Goal: Task Accomplishment & Management: Manage account settings

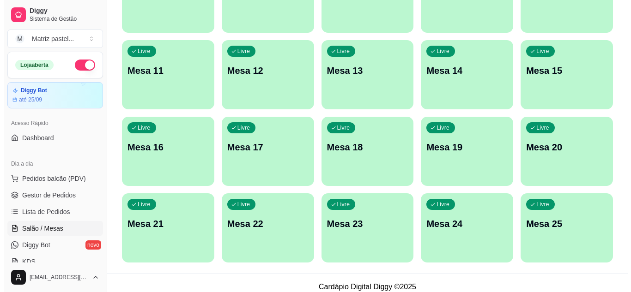
scroll to position [221, 0]
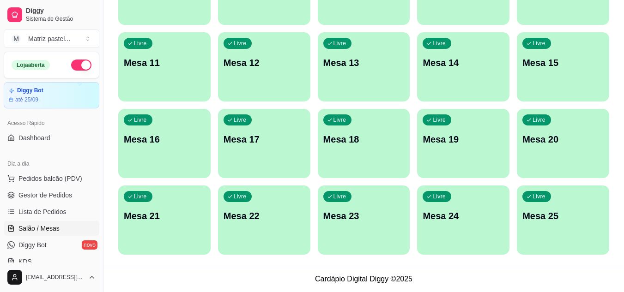
click at [535, 207] on div "Livre Mesa 25" at bounding box center [563, 215] width 92 height 58
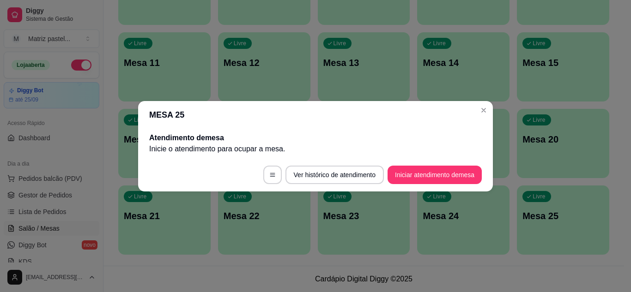
click at [398, 169] on button "Iniciar atendimento de mesa" at bounding box center [434, 175] width 94 height 18
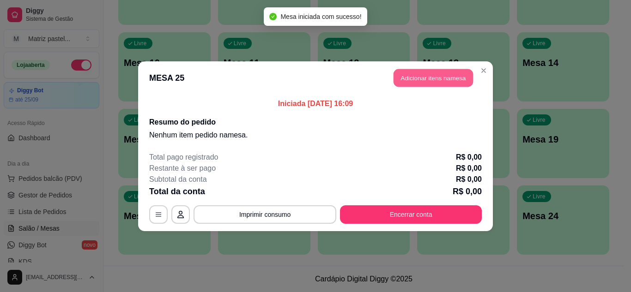
click at [418, 77] on button "Adicionar itens na mesa" at bounding box center [432, 78] width 79 height 18
click at [212, 64] on input "Pesquisa" at bounding box center [214, 63] width 379 height 9
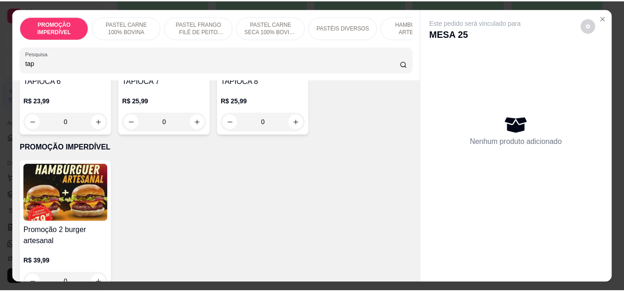
scroll to position [277, 0]
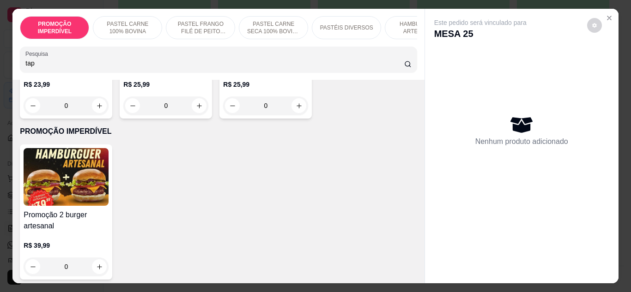
type input "tap"
click at [223, 115] on div "0" at bounding box center [265, 106] width 85 height 18
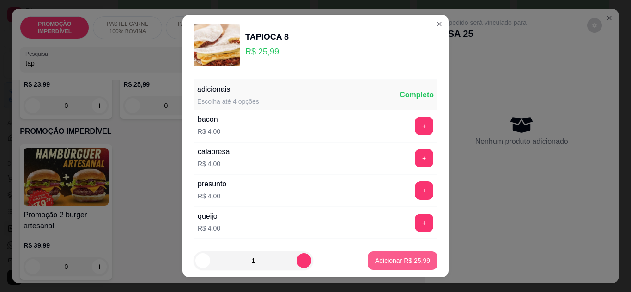
click at [375, 259] on p "Adicionar R$ 25,99" at bounding box center [402, 260] width 55 height 9
type input "1"
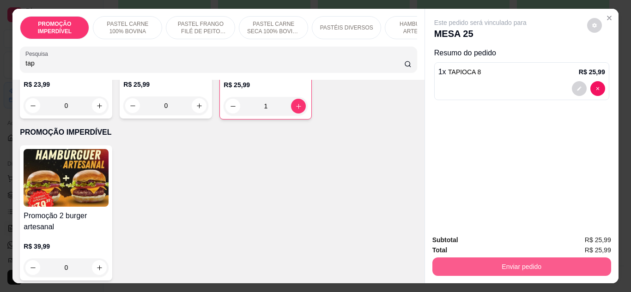
click at [461, 258] on button "Enviar pedido" at bounding box center [521, 267] width 179 height 18
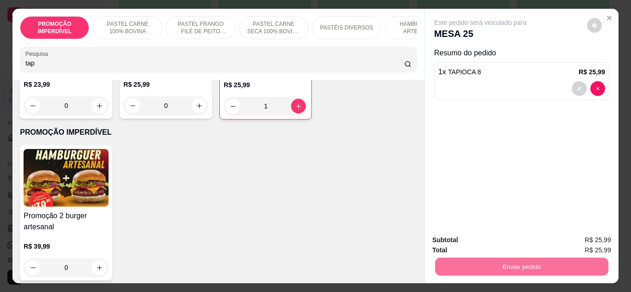
click at [476, 240] on button "Não registrar e enviar pedido" at bounding box center [491, 241] width 96 height 18
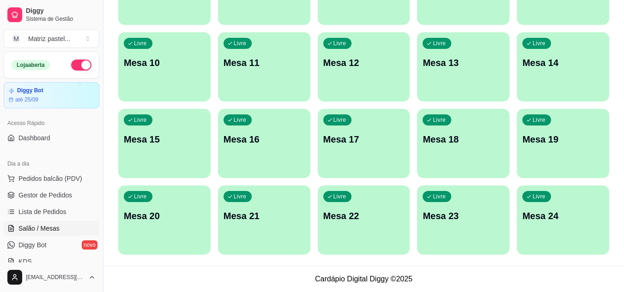
scroll to position [36, 0]
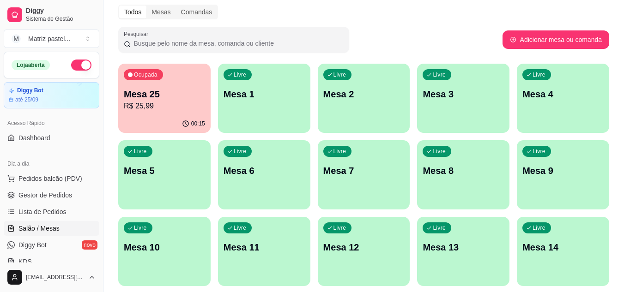
click at [192, 103] on p "R$ 25,99" at bounding box center [164, 106] width 81 height 11
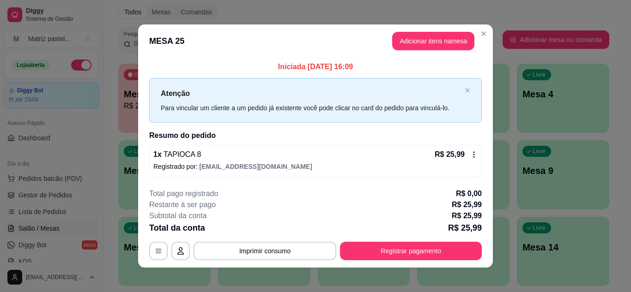
click at [395, 261] on footer "**********" at bounding box center [315, 224] width 355 height 87
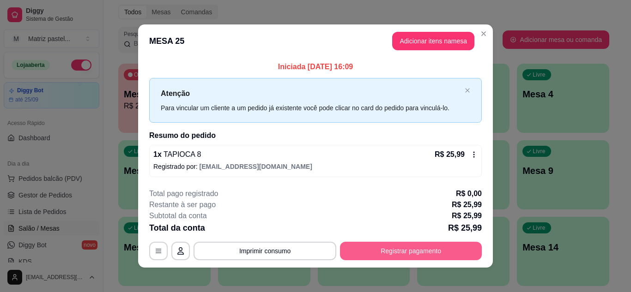
click at [395, 249] on button "Registrar pagamento" at bounding box center [411, 251] width 142 height 18
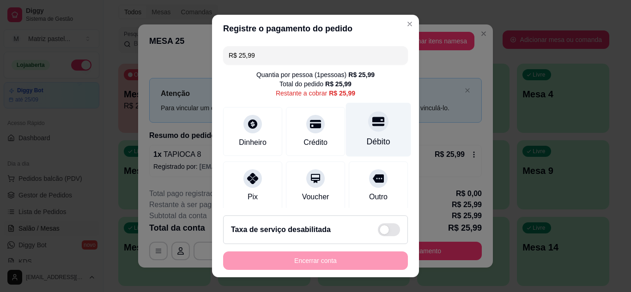
click at [367, 138] on div "Débito" at bounding box center [379, 142] width 24 height 12
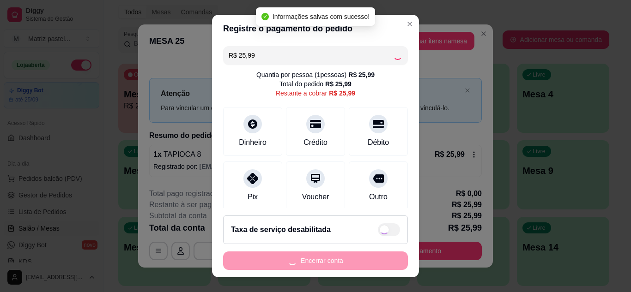
type input "R$ 0,00"
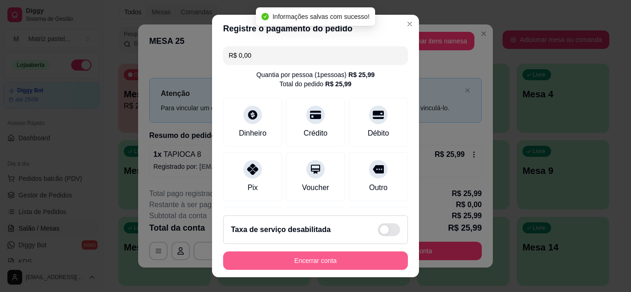
click at [334, 266] on button "Encerrar conta" at bounding box center [315, 261] width 185 height 18
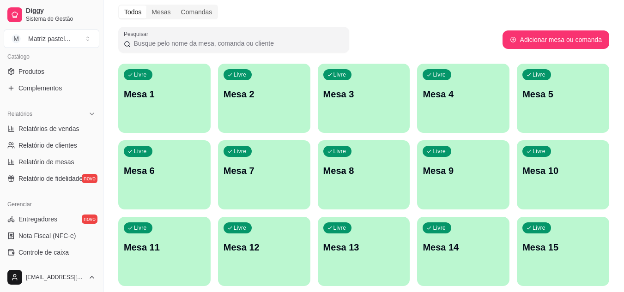
scroll to position [369, 0]
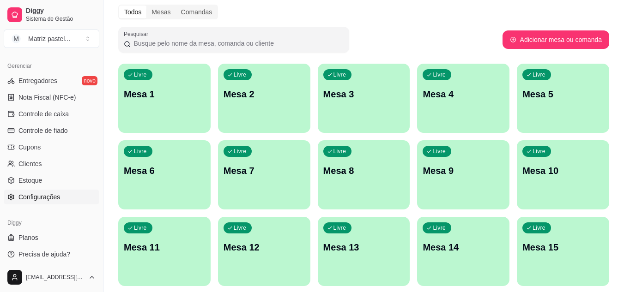
click at [49, 191] on link "Configurações" at bounding box center [52, 197] width 96 height 15
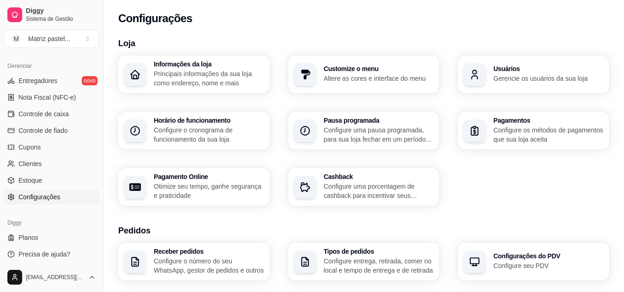
click at [496, 76] on p "Gerencie os usuários da sua loja" at bounding box center [548, 78] width 110 height 9
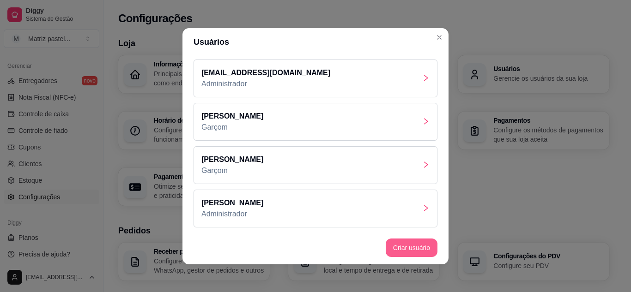
click at [397, 254] on button "Criar usuário" at bounding box center [412, 248] width 52 height 18
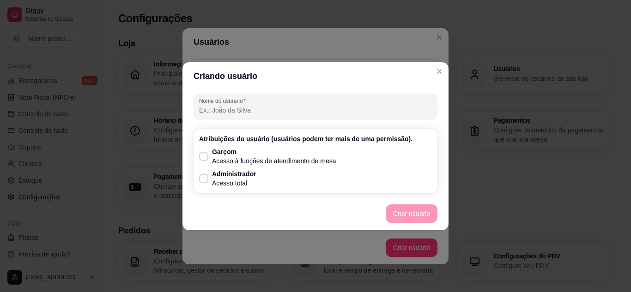
click at [258, 119] on div "Nome do usurário" at bounding box center [315, 107] width 244 height 26
type input "[PERSON_NAME]"
click at [270, 159] on p "Acesso à funções de atendimento de mesa" at bounding box center [274, 161] width 124 height 9
click at [205, 159] on input "Garçom Acesso à funções de atendimento de mesa" at bounding box center [202, 161] width 6 height 6
checkbox input "true"
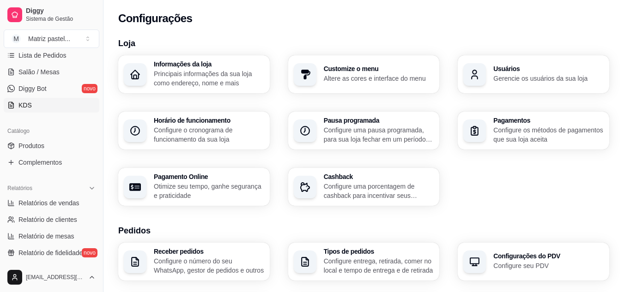
scroll to position [139, 0]
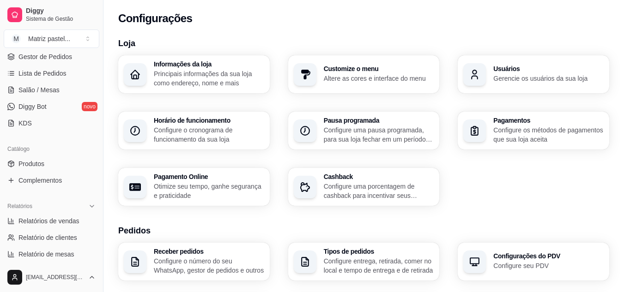
click at [56, 49] on div "Diggy Sistema de Gestão M Matriz pastel ..." at bounding box center [51, 26] width 103 height 52
click at [57, 53] on span "Gestor de Pedidos" at bounding box center [45, 56] width 54 height 9
